Goal: Entertainment & Leisure: Consume media (video, audio)

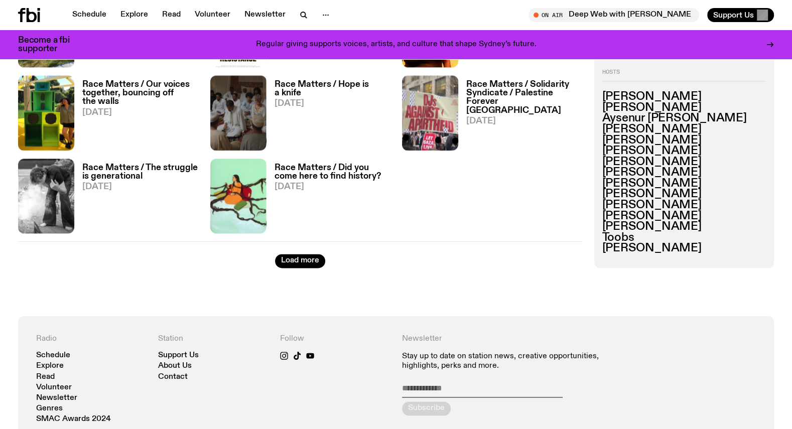
scroll to position [1301, 0]
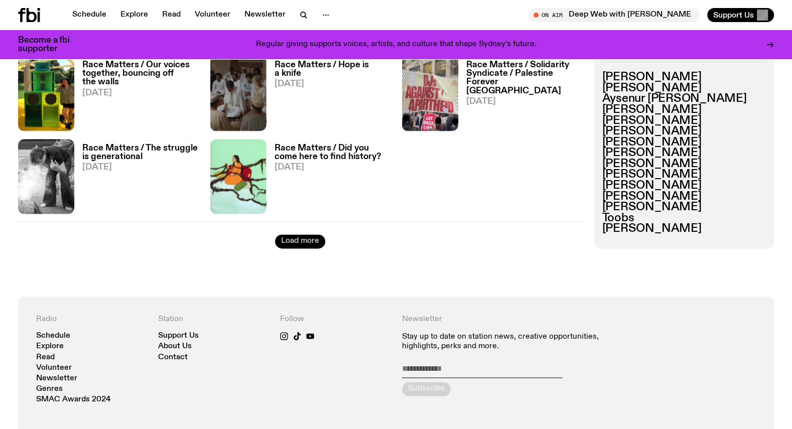
click at [303, 243] on button "Load more" at bounding box center [300, 241] width 50 height 14
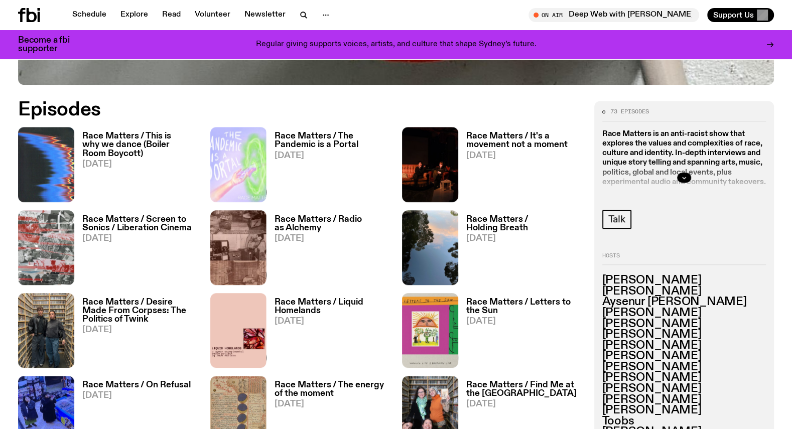
scroll to position [482, 0]
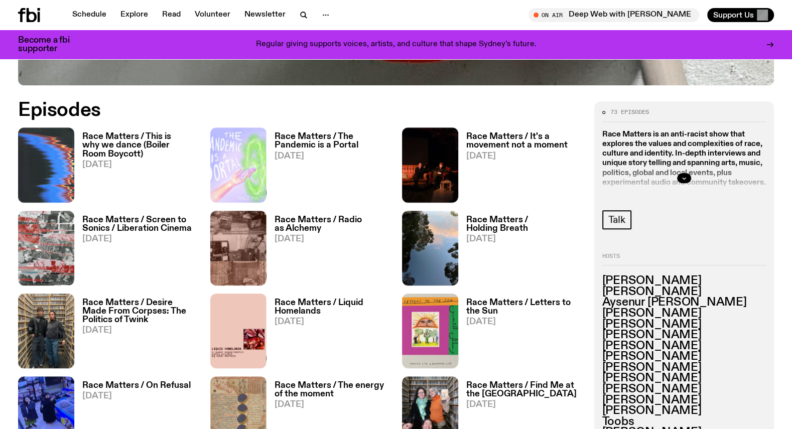
click at [146, 142] on h3 "Race Matters / This is why we dance (Boiler Room Boycott)" at bounding box center [140, 146] width 116 height 26
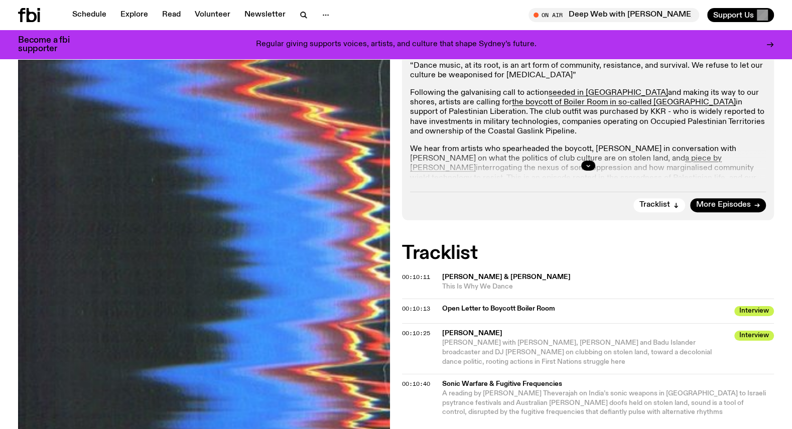
scroll to position [56, 0]
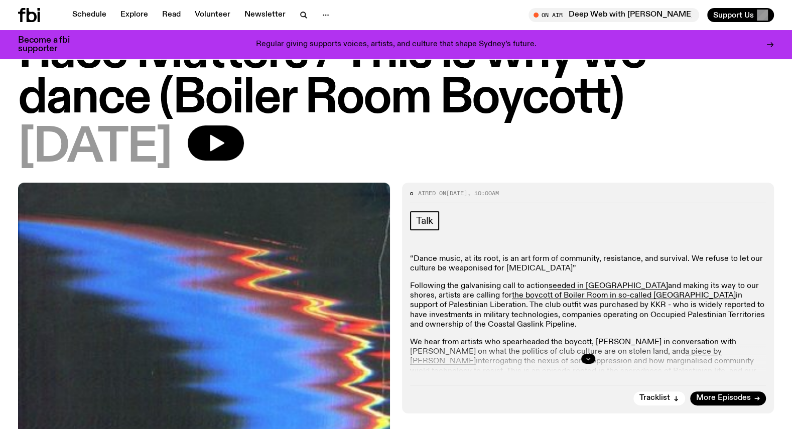
click at [583, 359] on button "button" at bounding box center [588, 359] width 14 height 10
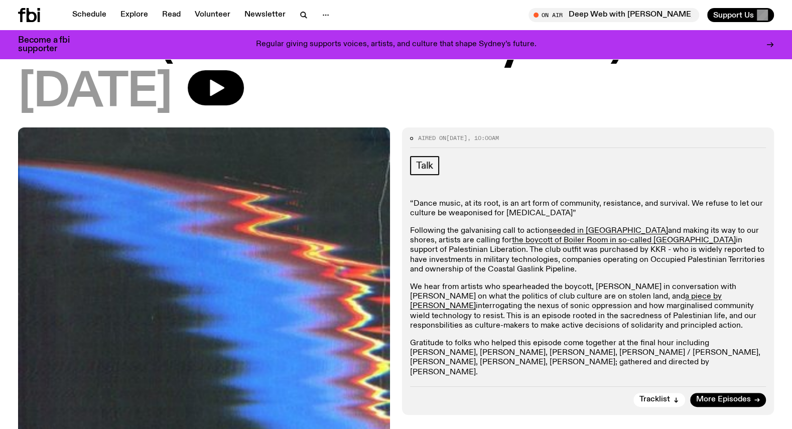
scroll to position [0, 0]
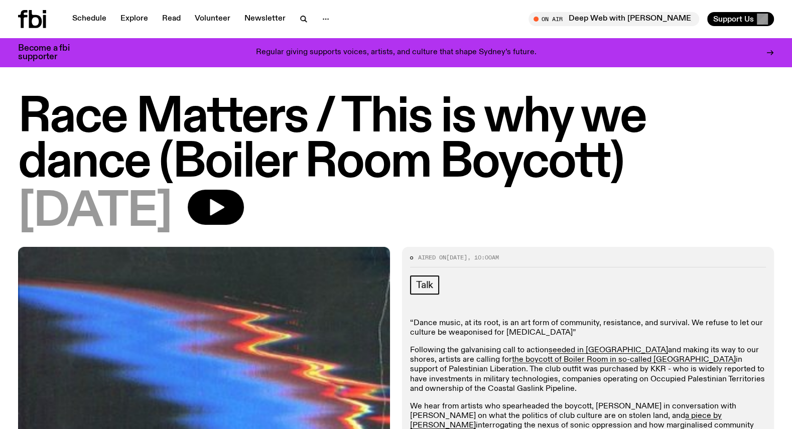
click at [30, 14] on icon at bounding box center [35, 19] width 13 height 18
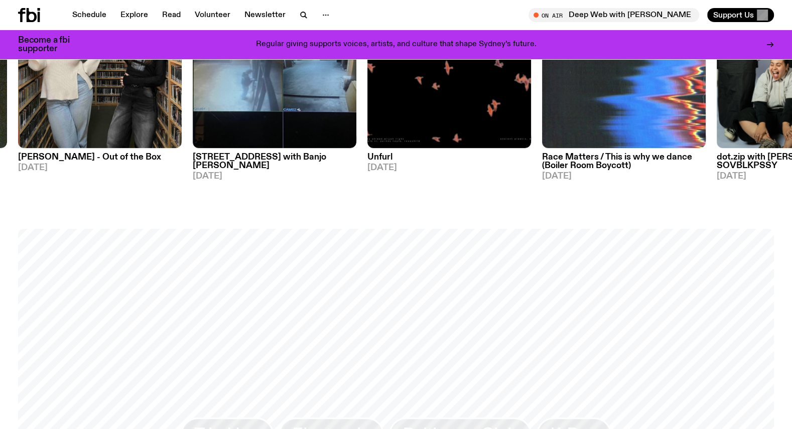
scroll to position [471, 0]
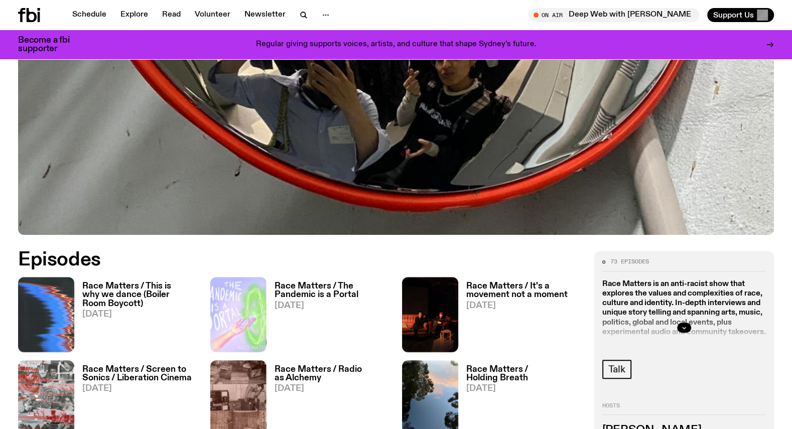
scroll to position [422, 0]
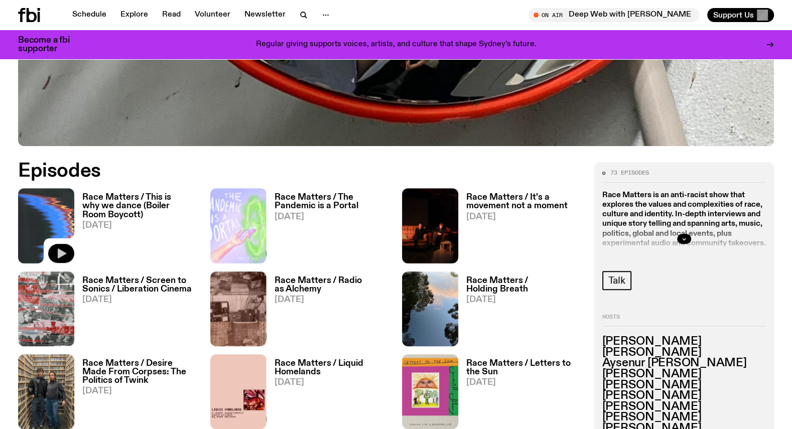
click at [64, 252] on icon "button" at bounding box center [62, 253] width 9 height 10
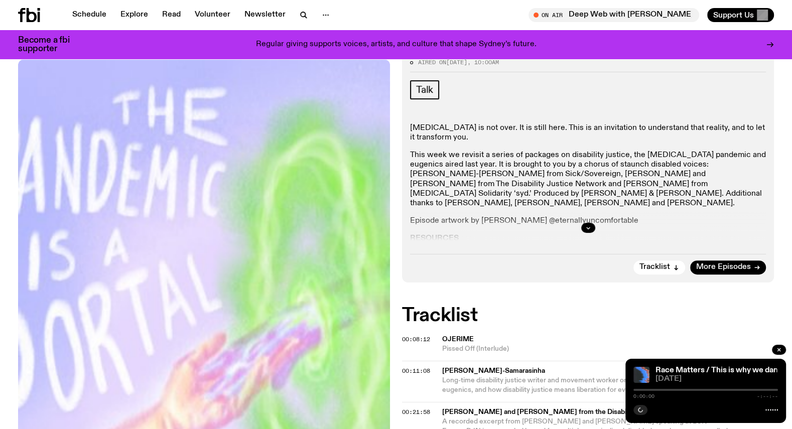
scroll to position [188, 0]
click at [642, 349] on button "button" at bounding box center [779, 350] width 14 height 10
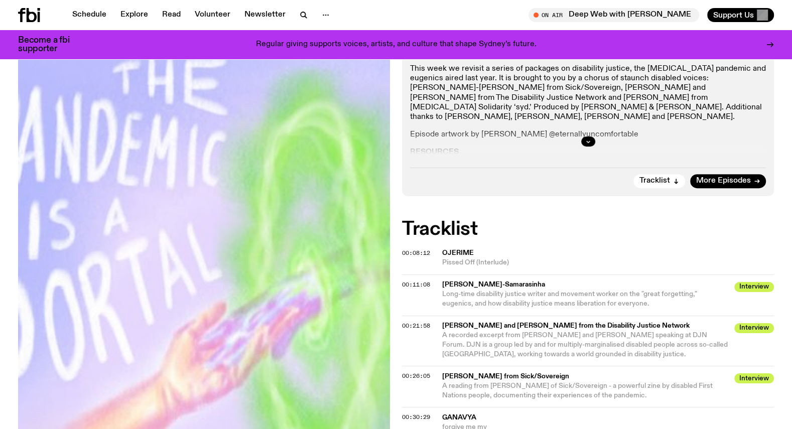
scroll to position [109, 0]
